Goal: Check status: Check status

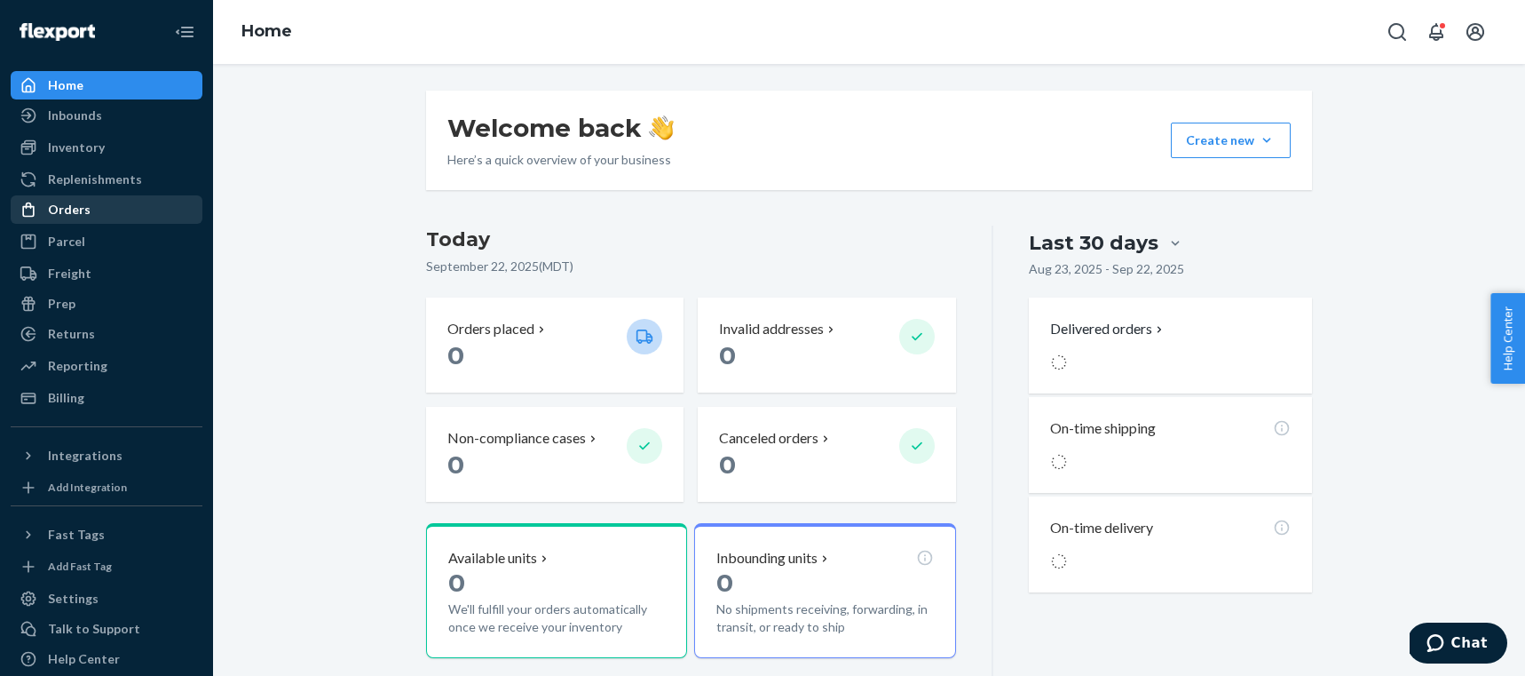
click at [70, 208] on div "Orders" at bounding box center [69, 210] width 43 height 18
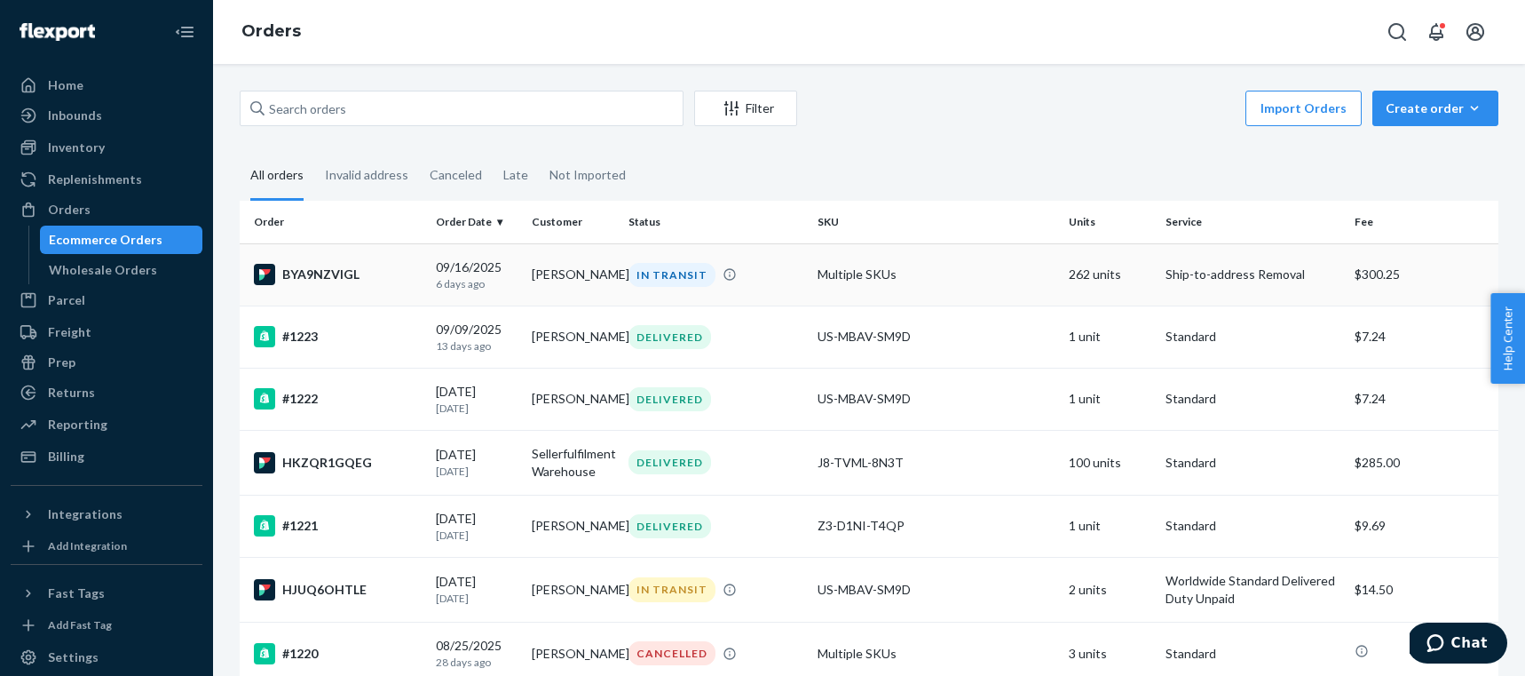
click at [460, 276] on p "6 days ago" at bounding box center [477, 283] width 83 height 15
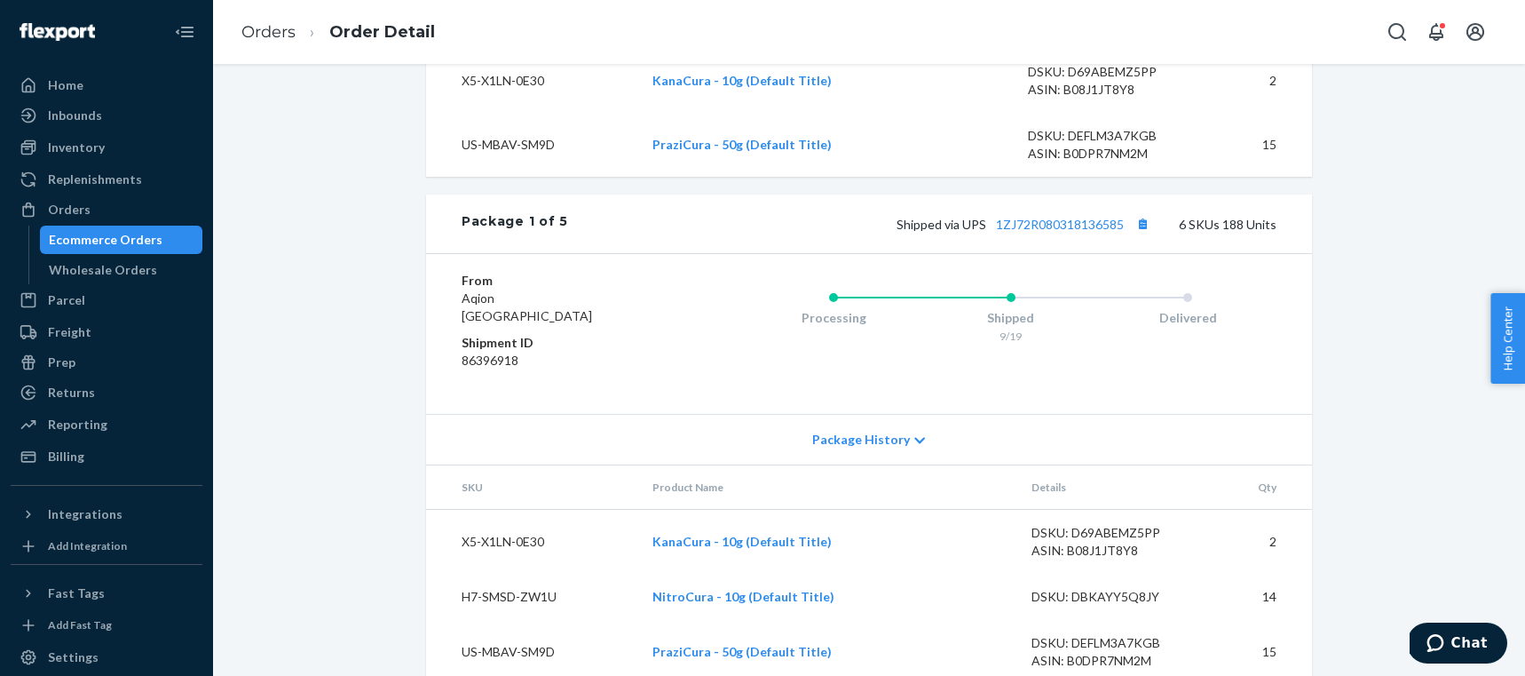
scroll to position [1157, 0]
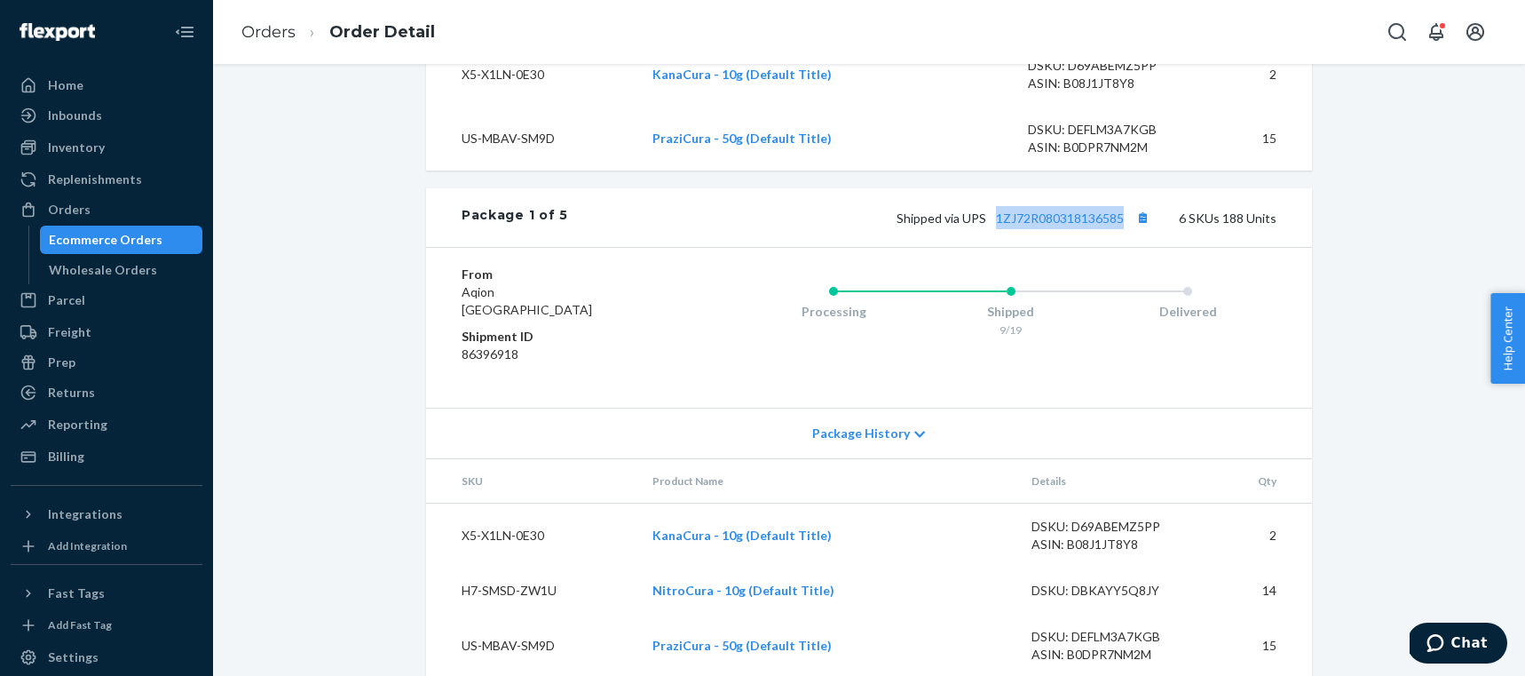
drag, startPoint x: 1127, startPoint y: 259, endPoint x: 1000, endPoint y: 261, distance: 127.0
click at [1000, 229] on div "Shipped via UPS 1ZJ72R080318136585 6 SKUs 188 Units" at bounding box center [922, 217] width 709 height 23
copy link "1ZJ72R080318136585"
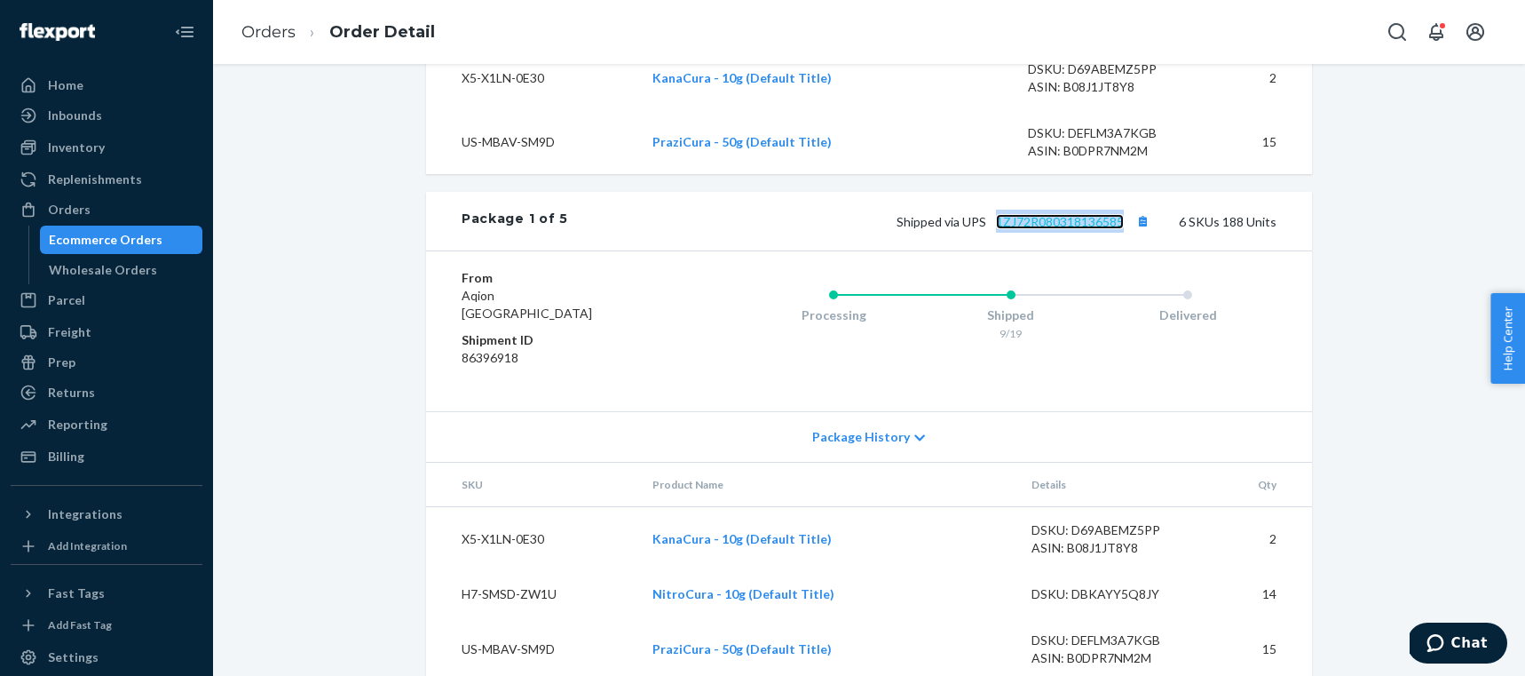
click at [1070, 229] on link "1ZJ72R080318136585" at bounding box center [1060, 221] width 128 height 15
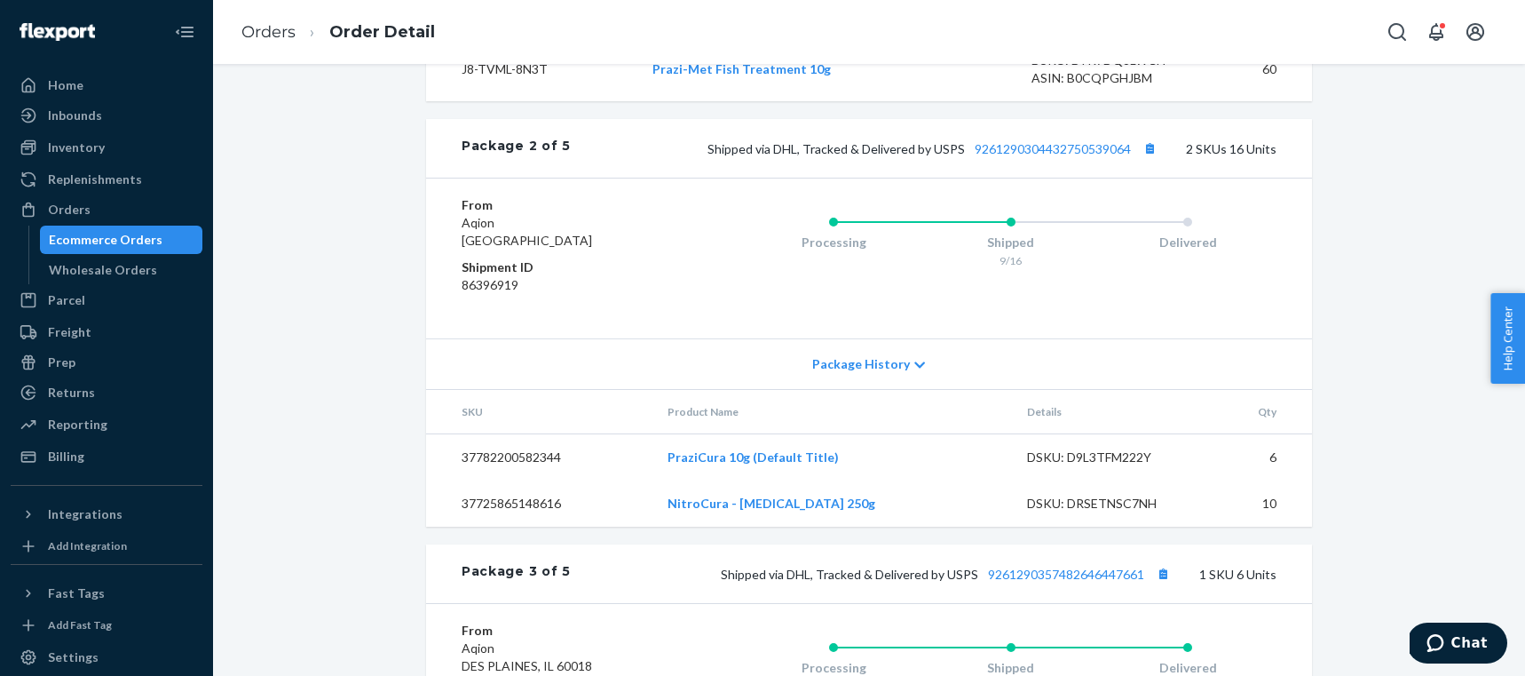
scroll to position [2027, 0]
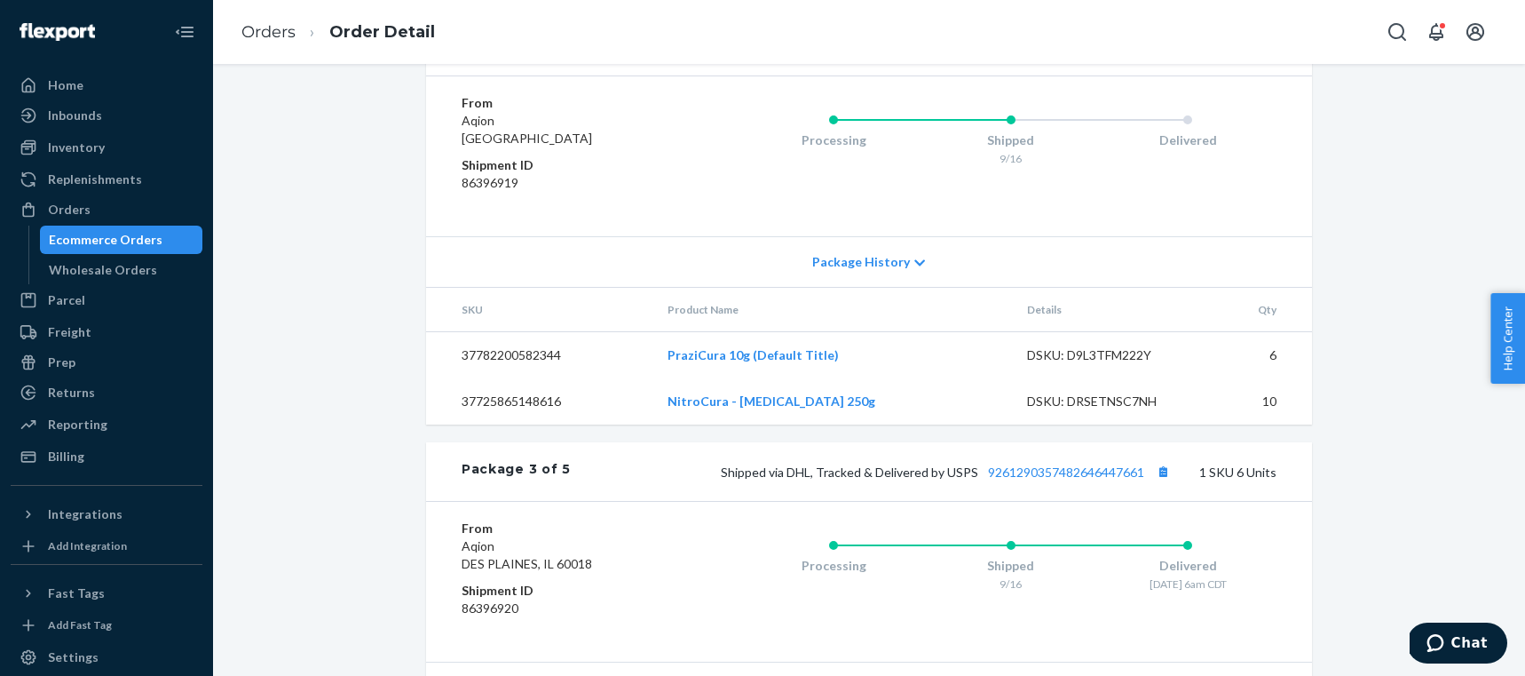
click at [1069, 54] on link "9261290304432750539064" at bounding box center [1053, 46] width 156 height 15
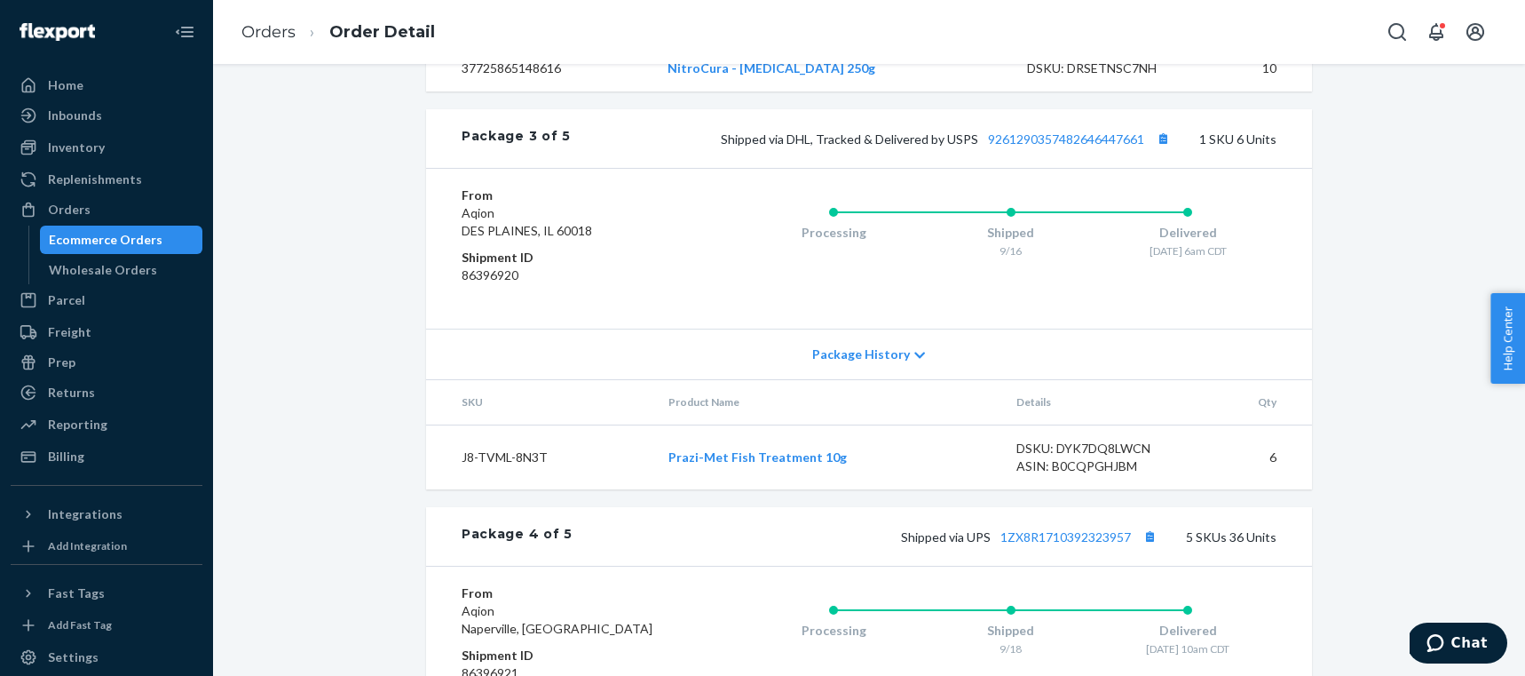
scroll to position [2368, 0]
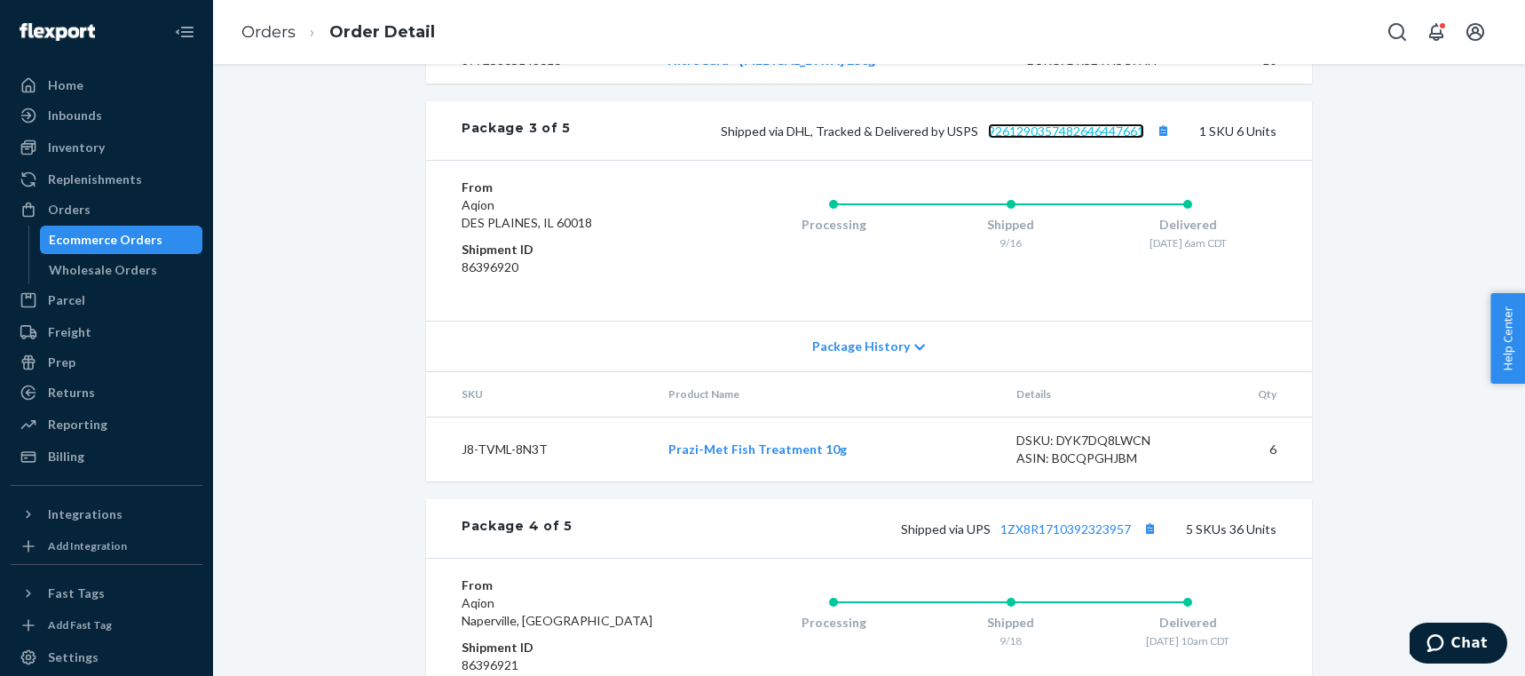
click at [1066, 139] on link "9261290357482646447661" at bounding box center [1066, 130] width 156 height 15
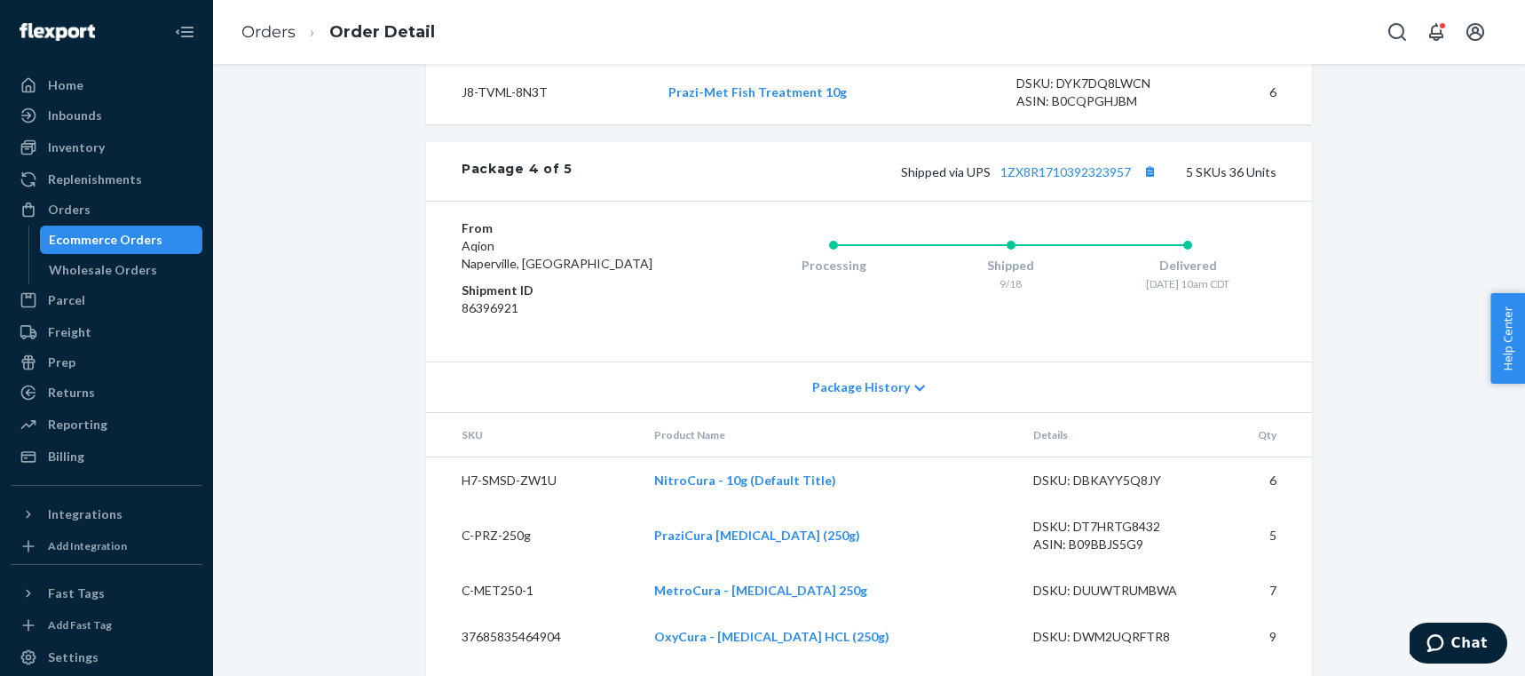
scroll to position [2727, 0]
click at [1052, 178] on link "1ZX8R1710392323957" at bounding box center [1066, 169] width 131 height 15
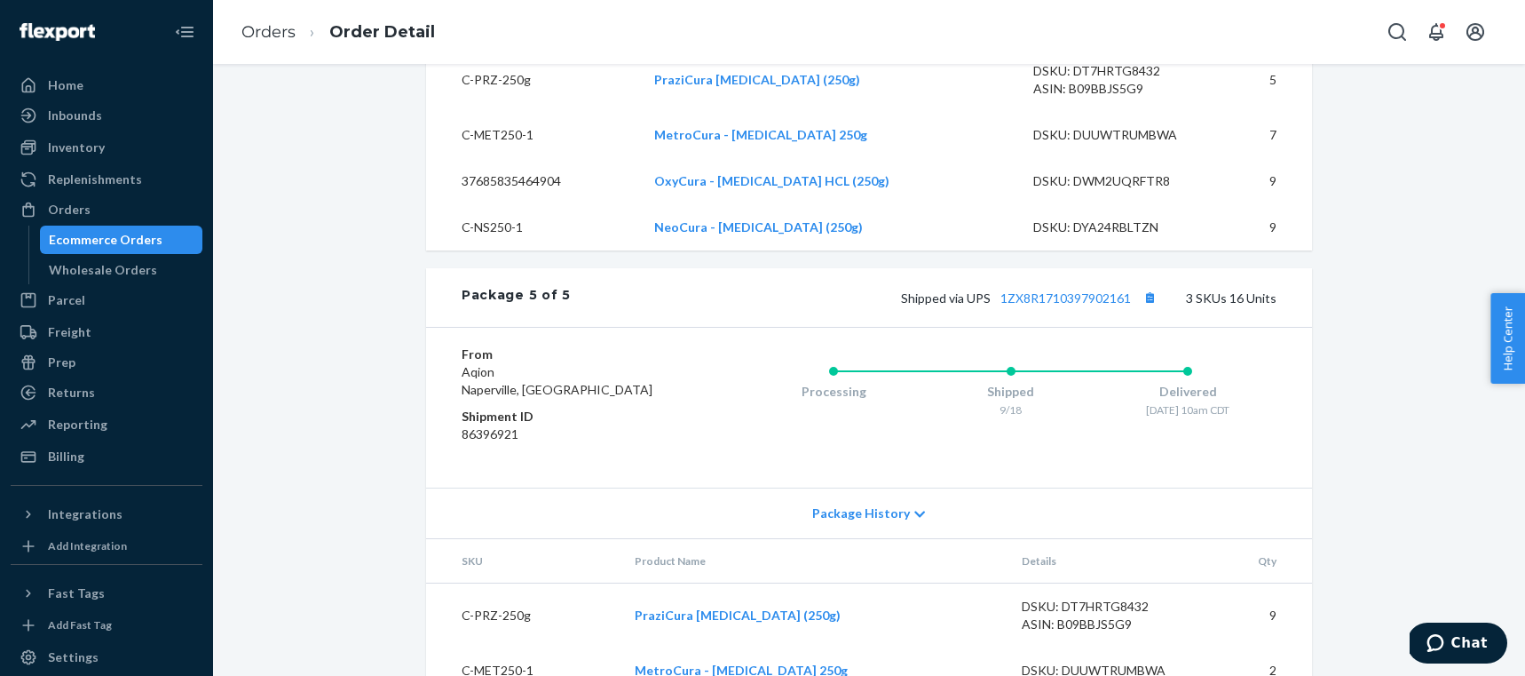
scroll to position [3301, 0]
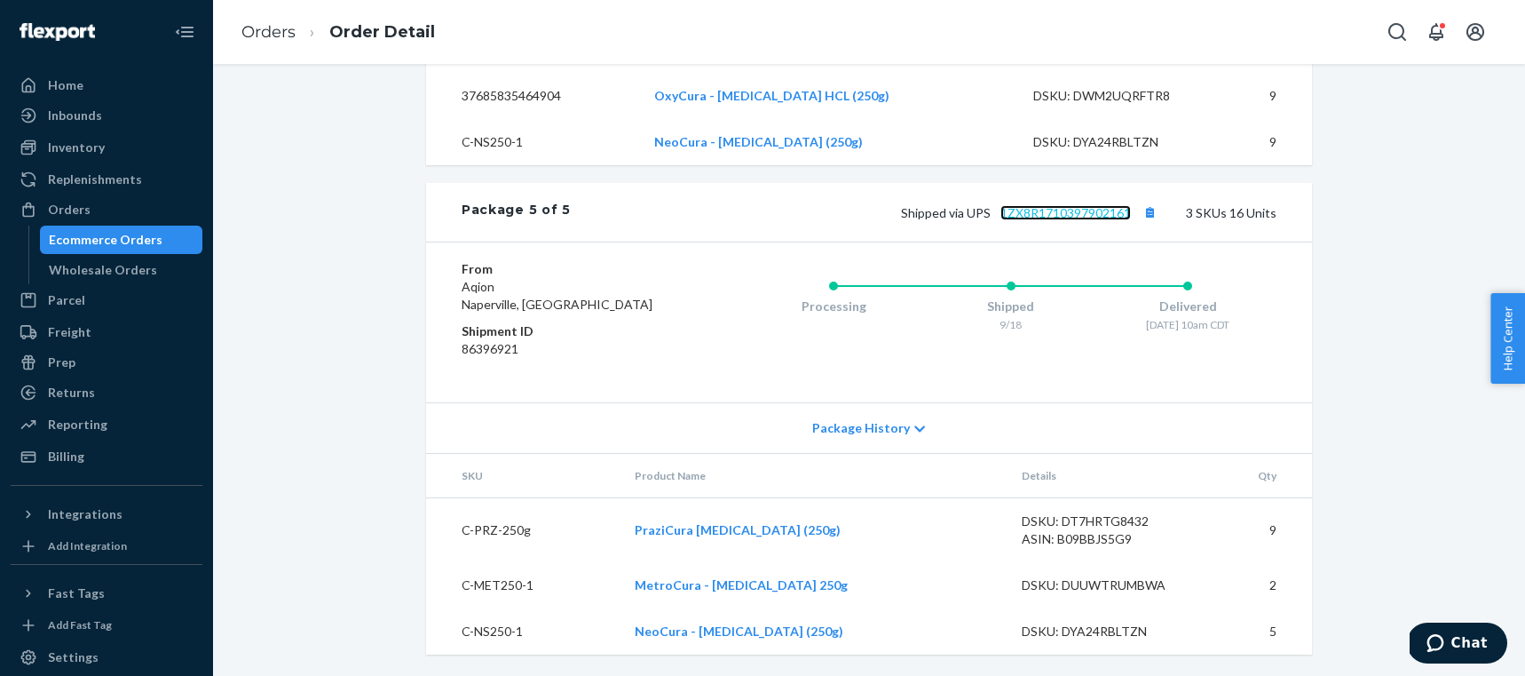
click at [1101, 214] on link "1ZX8R1710397902161" at bounding box center [1066, 212] width 131 height 15
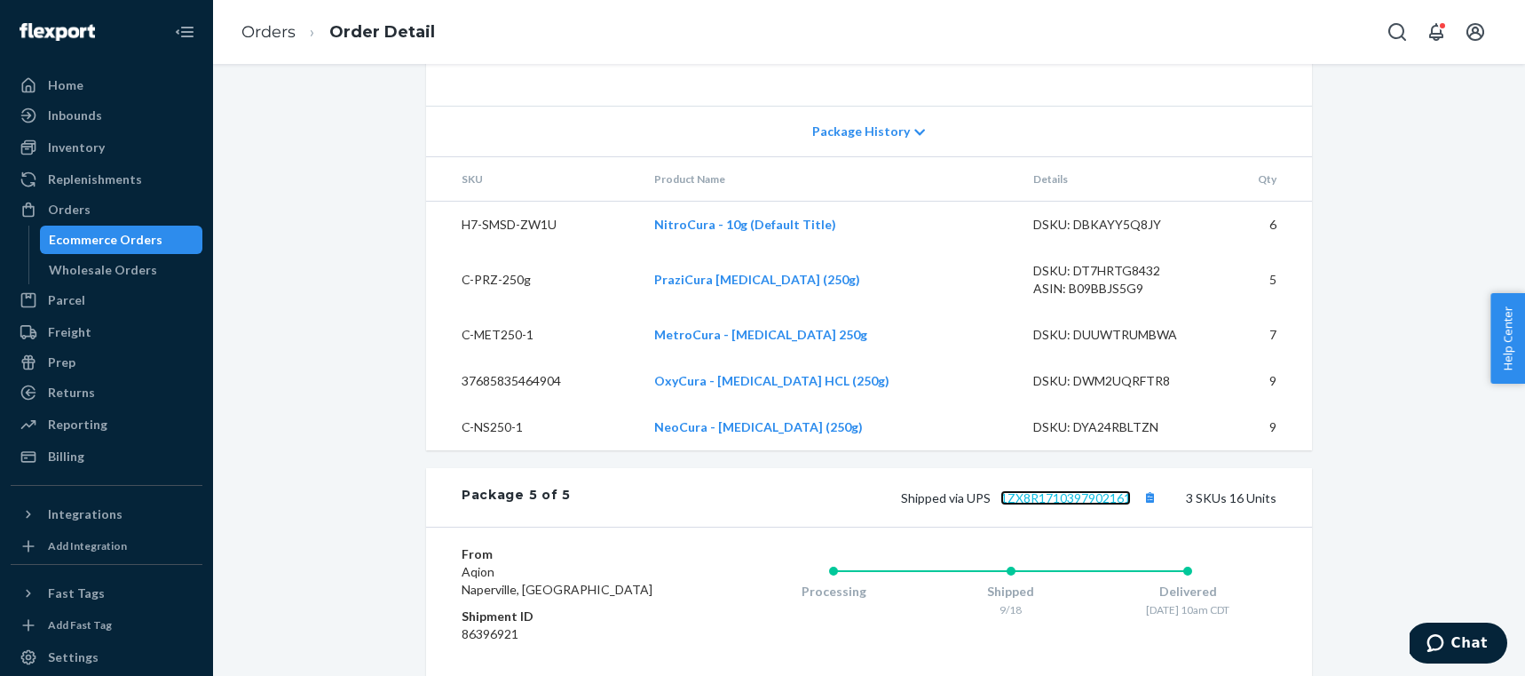
scroll to position [2982, 0]
click at [102, 274] on div "Wholesale Orders" at bounding box center [103, 270] width 108 height 18
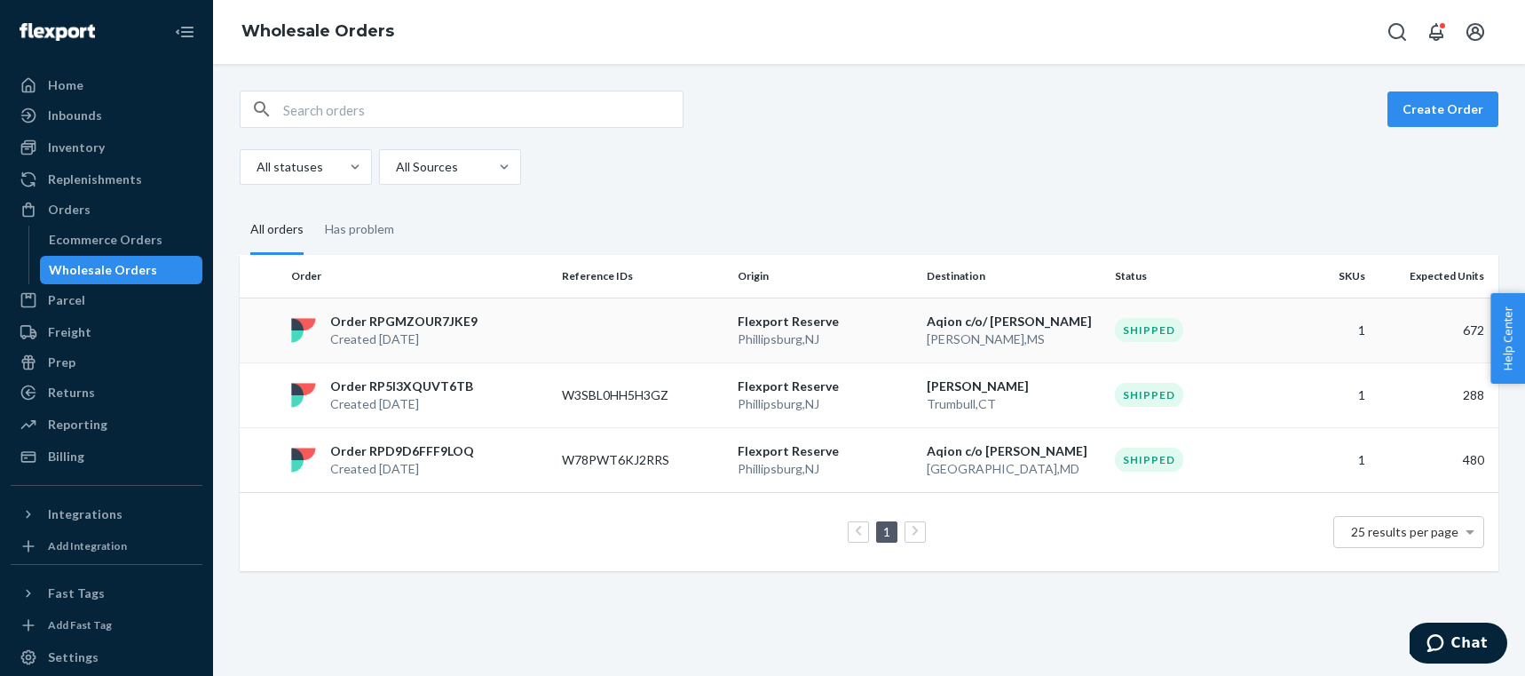
click at [590, 329] on td at bounding box center [643, 329] width 177 height 65
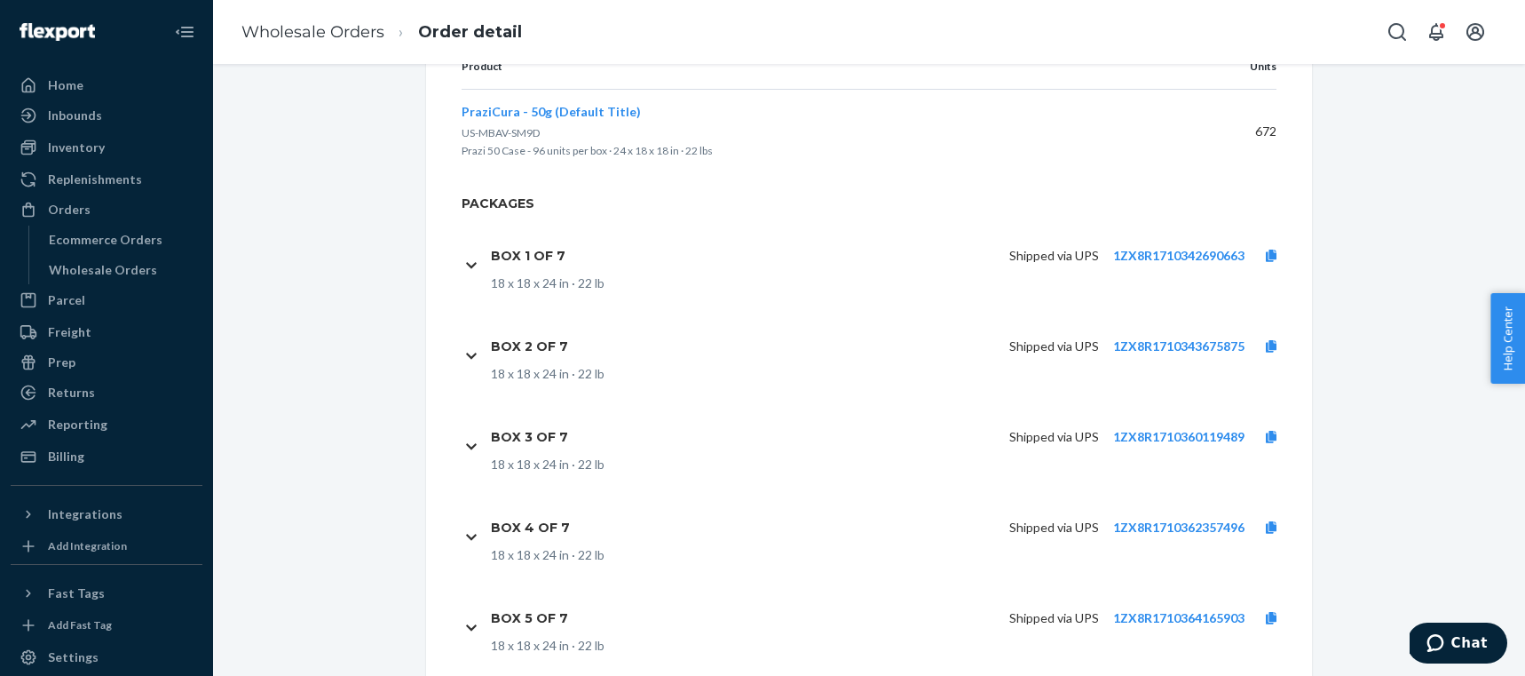
scroll to position [609, 0]
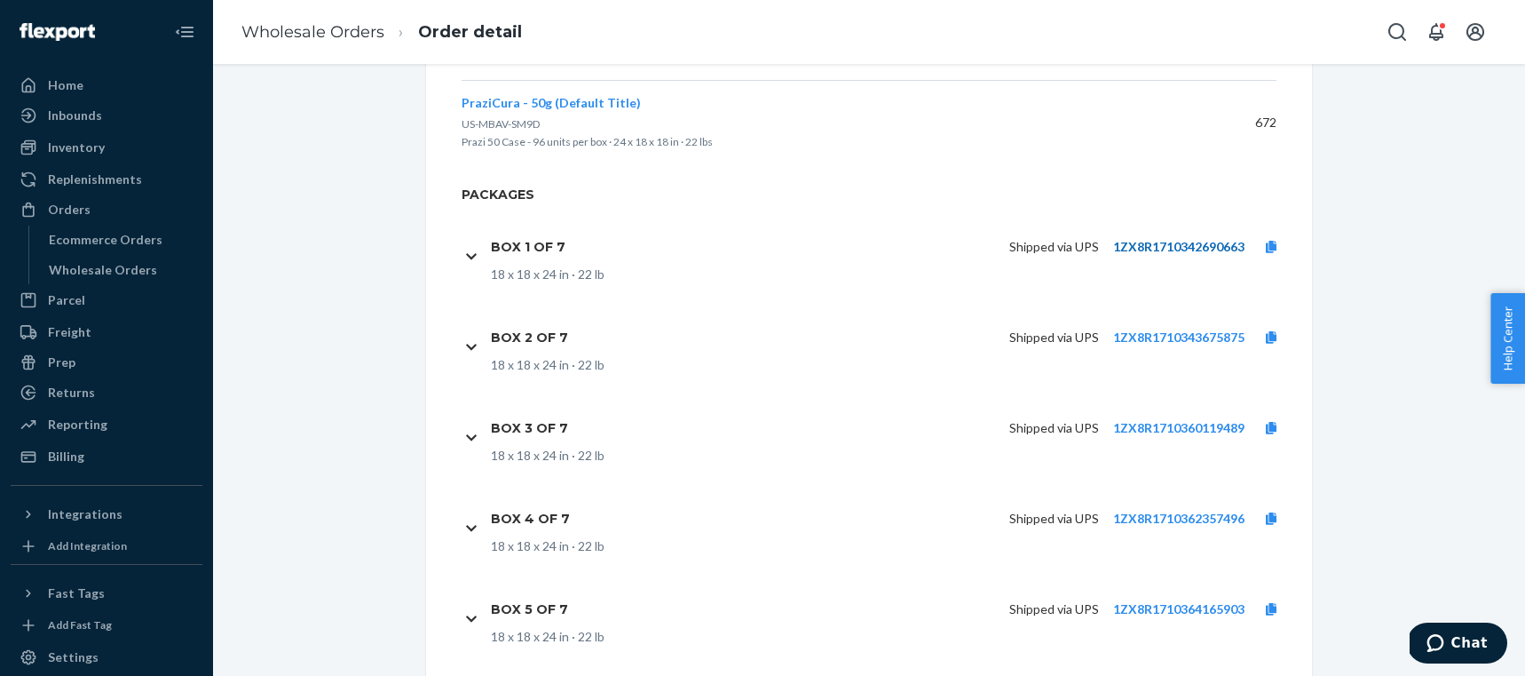
click at [1159, 239] on link "1ZX8R1710342690663" at bounding box center [1178, 246] width 131 height 15
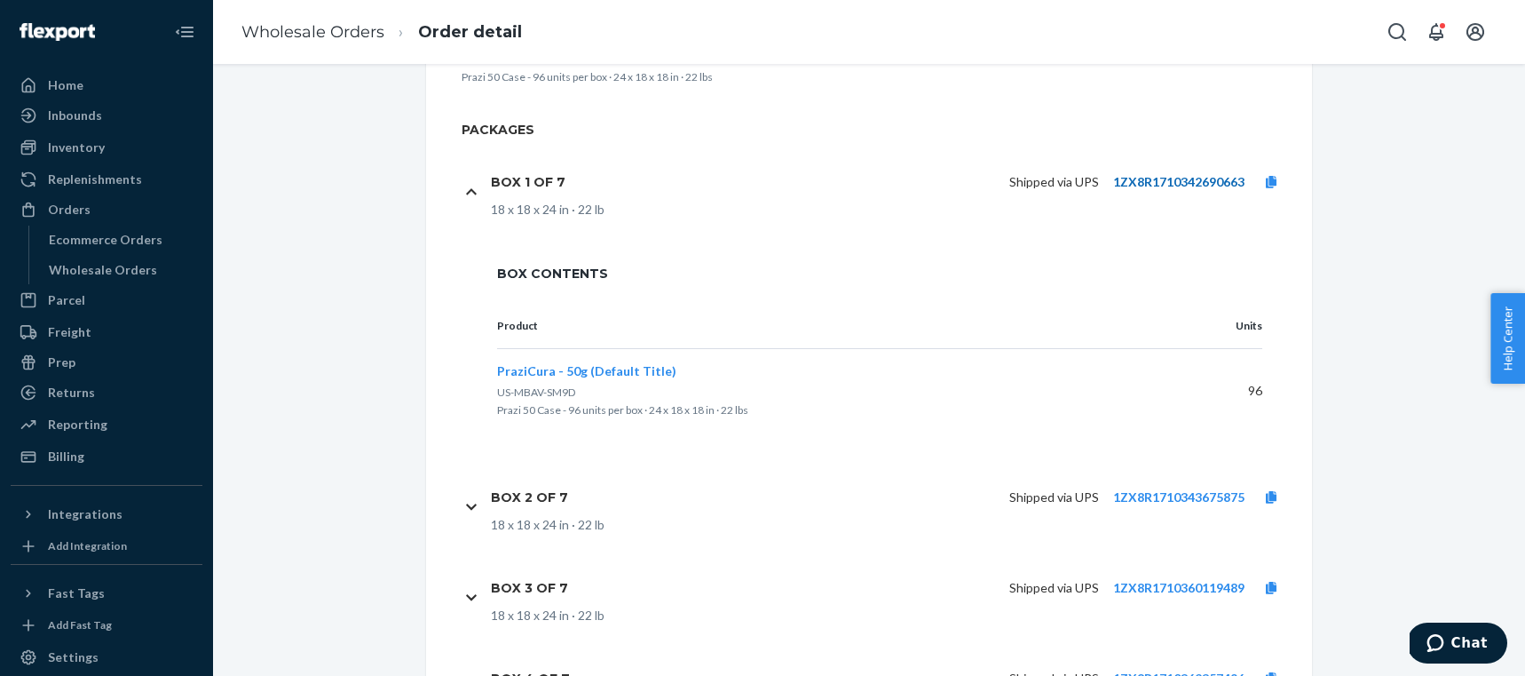
scroll to position [644, 0]
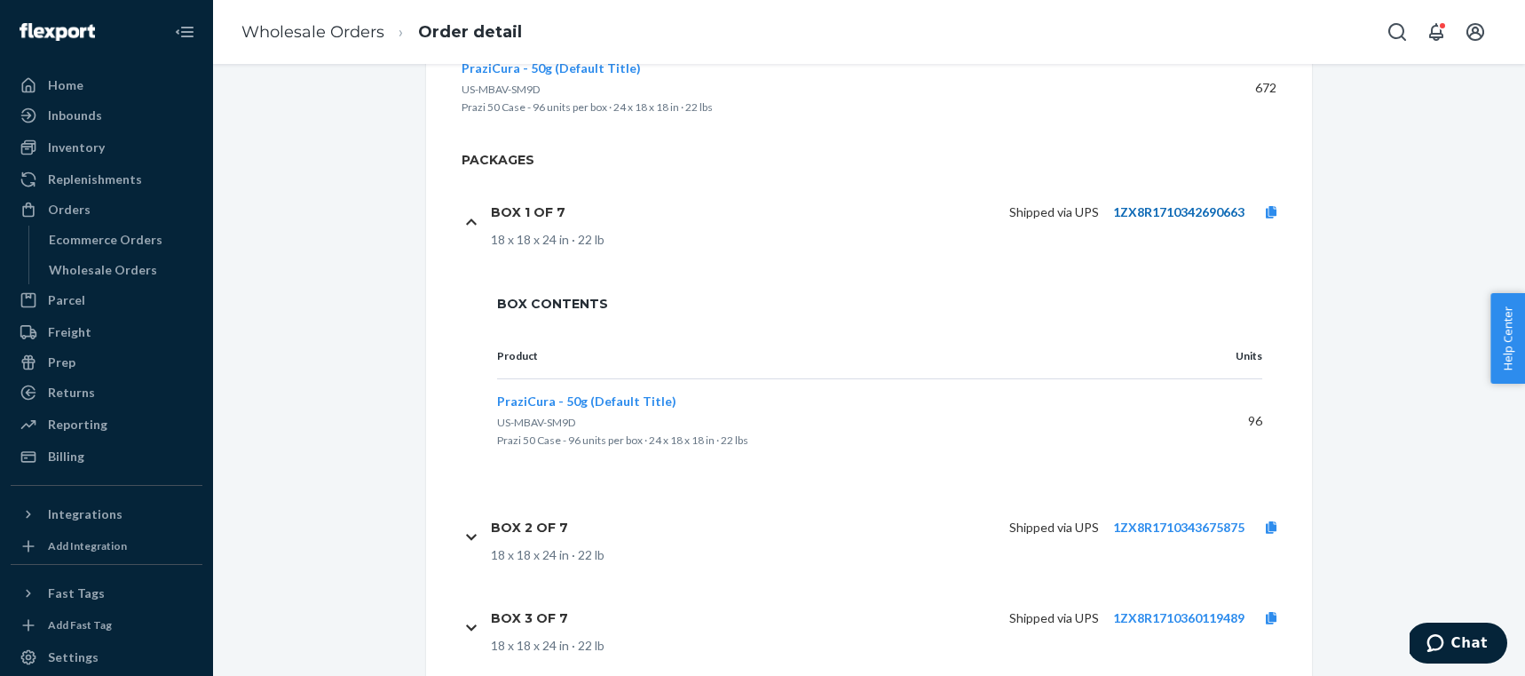
click at [1162, 204] on link "1ZX8R1710342690663" at bounding box center [1178, 211] width 131 height 15
